Goal: Information Seeking & Learning: Learn about a topic

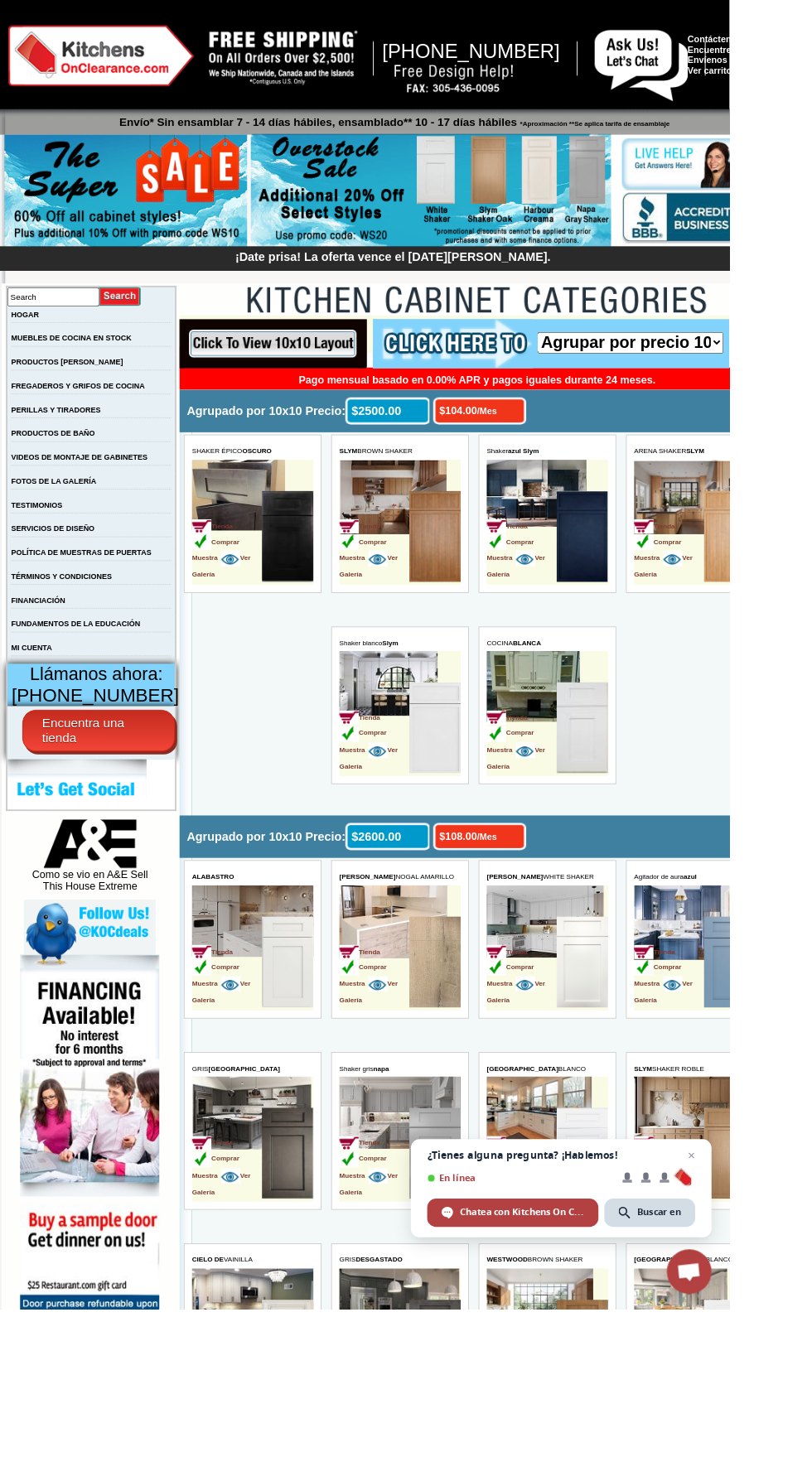
click at [651, 680] on td "COCINA BLANCA" at bounding box center [589, 680] width 135 height 19
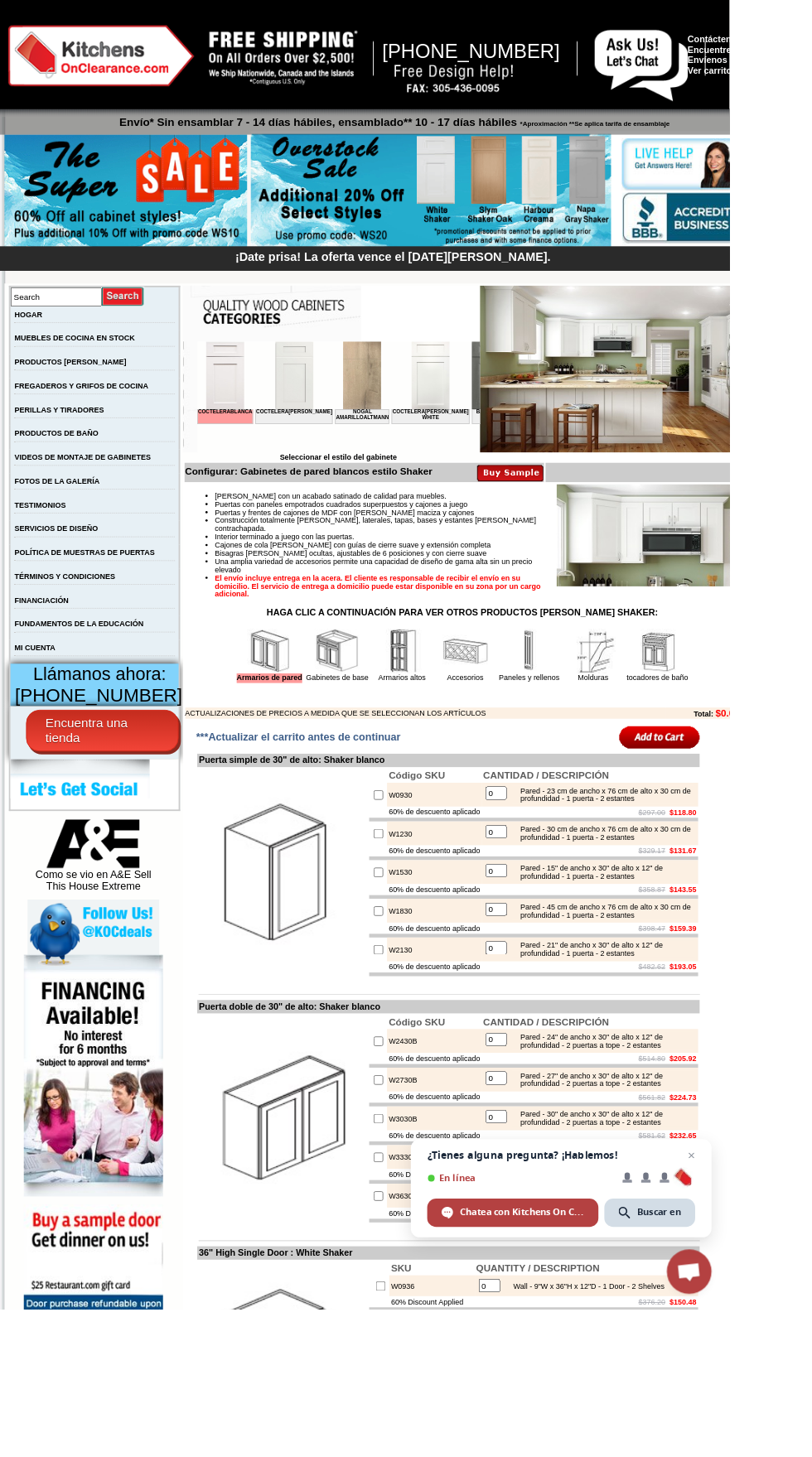
click at [214, 224] on img at bounding box center [139, 213] width 270 height 127
click at [281, 173] on img at bounding box center [479, 212] width 401 height 127
click at [554, 189] on img at bounding box center [479, 212] width 401 height 127
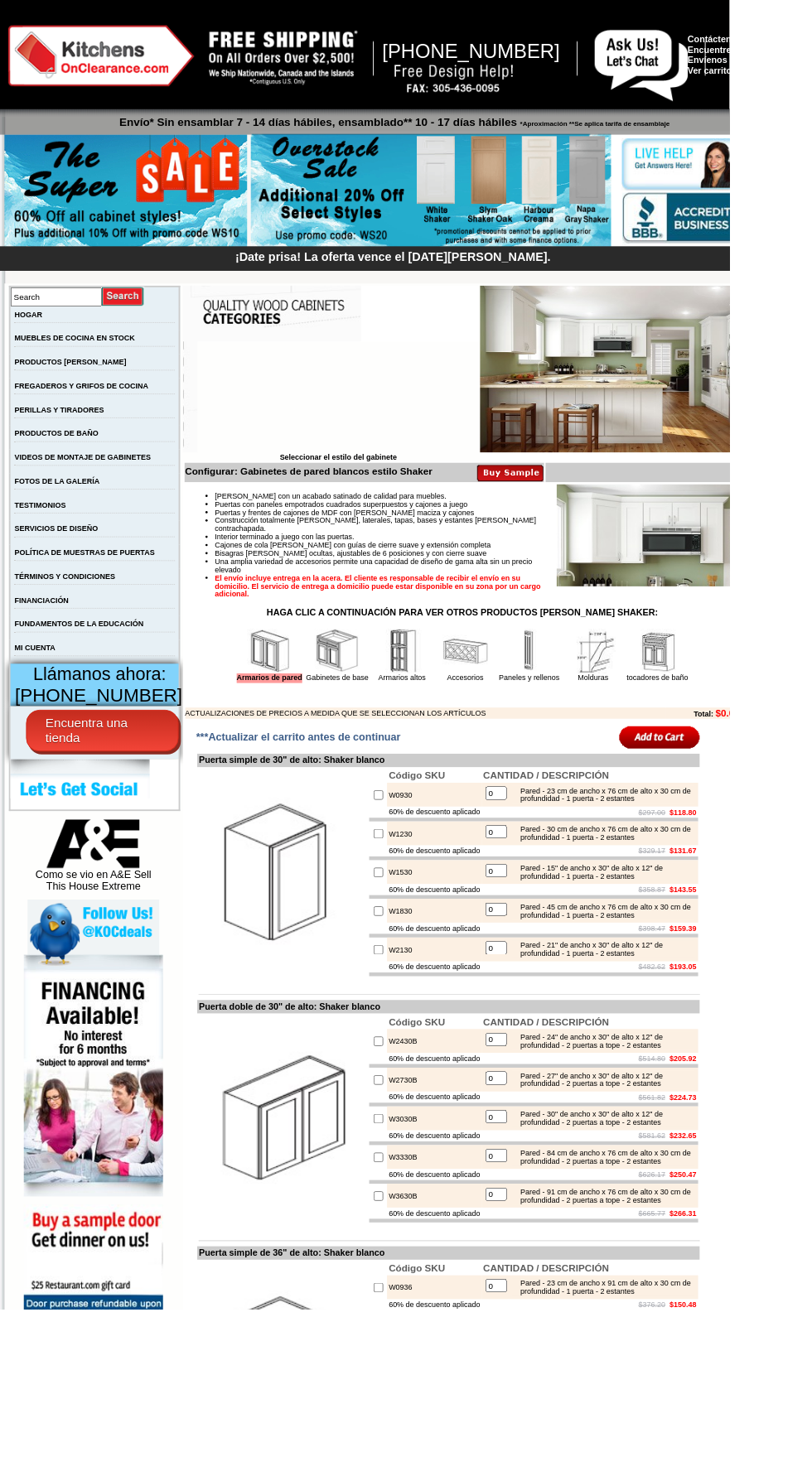
click at [720, 379] on img at bounding box center [696, 411] width 325 height 186
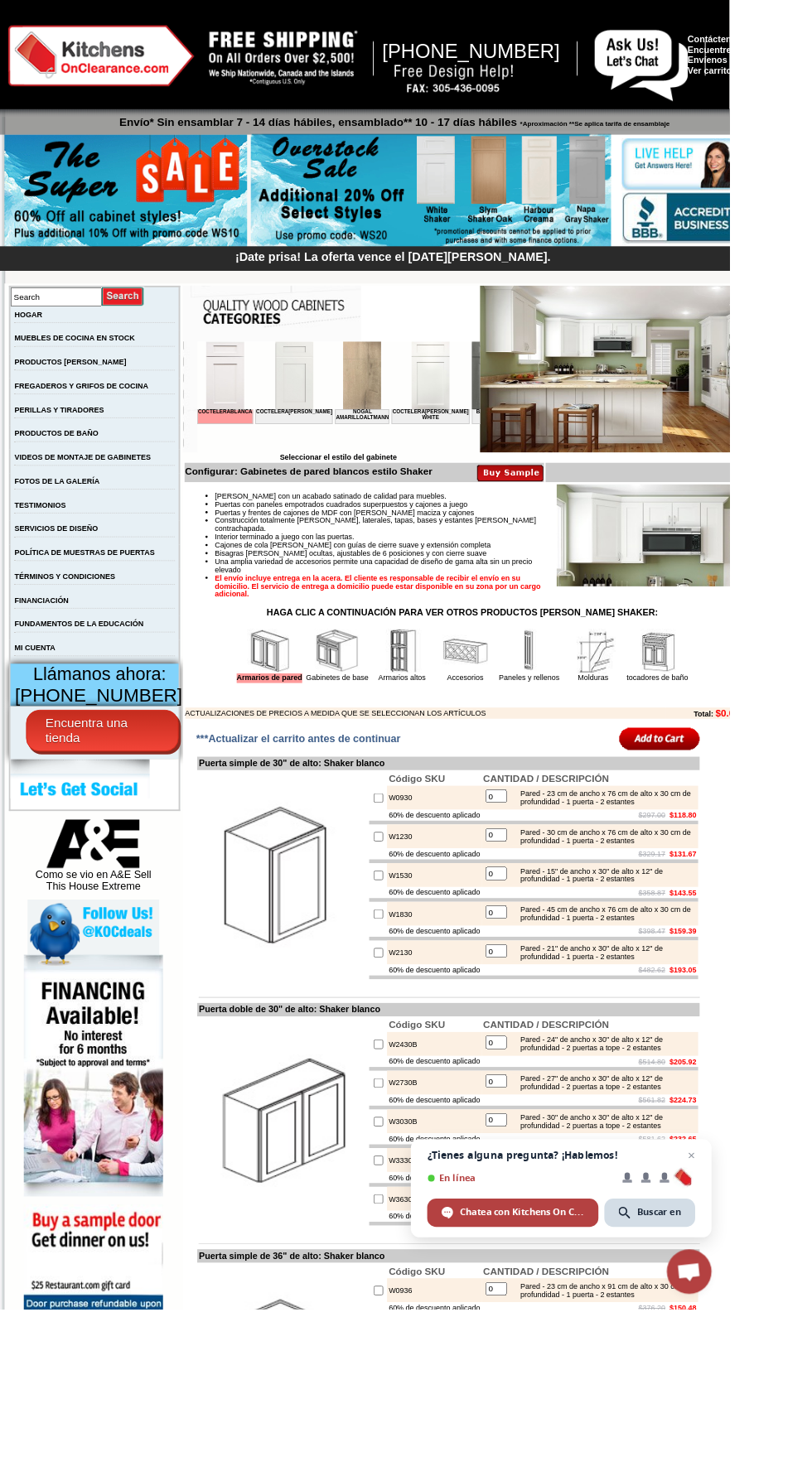
click at [326, 56] on img at bounding box center [315, 65] width 166 height 61
click at [553, 67] on font "[PHONE_NUMBER]" at bounding box center [525, 57] width 198 height 25
